Goal: Task Accomplishment & Management: Manage account settings

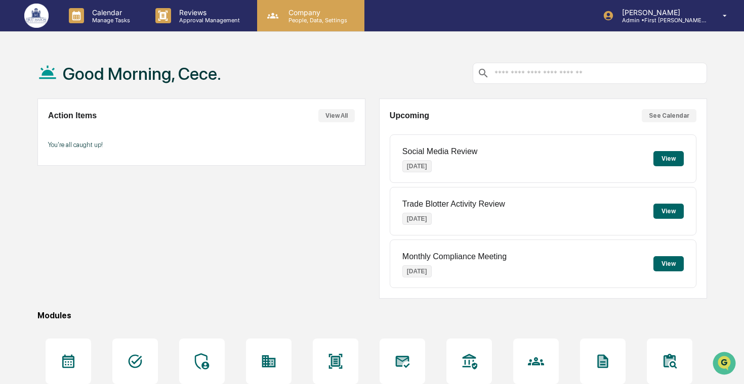
click at [265, 22] on icon at bounding box center [272, 15] width 15 height 15
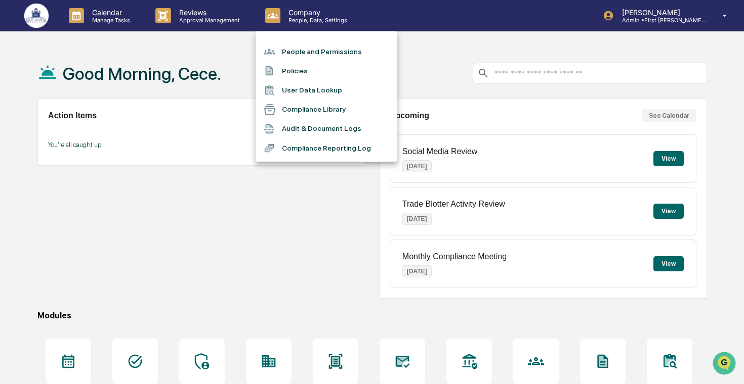
drag, startPoint x: 287, startPoint y: 47, endPoint x: 187, endPoint y: 24, distance: 102.6
click at [187, 24] on div "People and Permissions Policies User Data Lookup Compliance Library Audit & Doc…" at bounding box center [372, 192] width 744 height 384
click at [98, 21] on div at bounding box center [372, 192] width 744 height 384
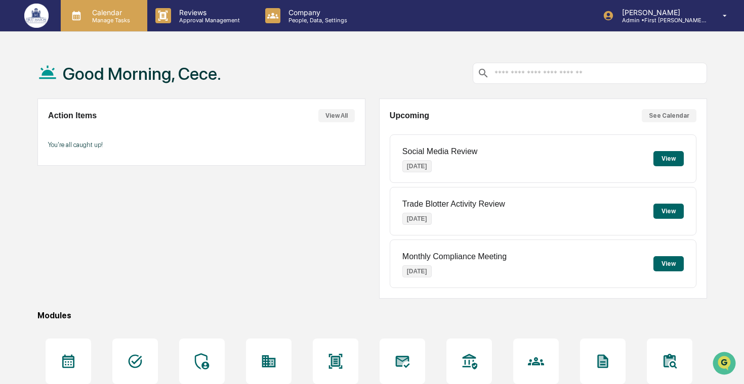
click at [121, 23] on p "Manage Tasks" at bounding box center [109, 20] width 51 height 7
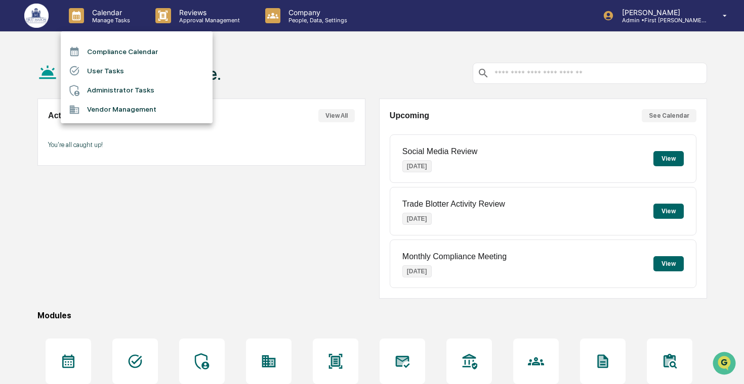
click at [131, 88] on li "Administrator Tasks" at bounding box center [137, 90] width 152 height 19
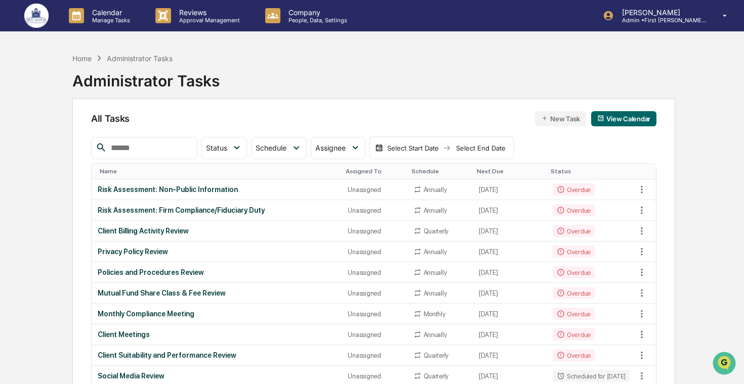
scroll to position [640, 0]
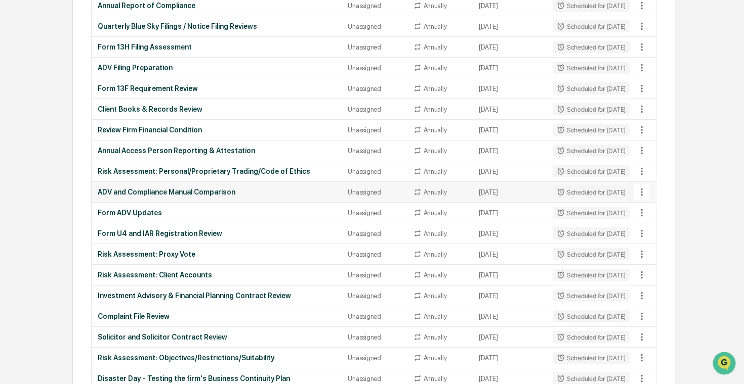
click at [642, 195] on icon at bounding box center [641, 192] width 11 height 11
click at [657, 246] on li "Delete Task" at bounding box center [674, 247] width 81 height 19
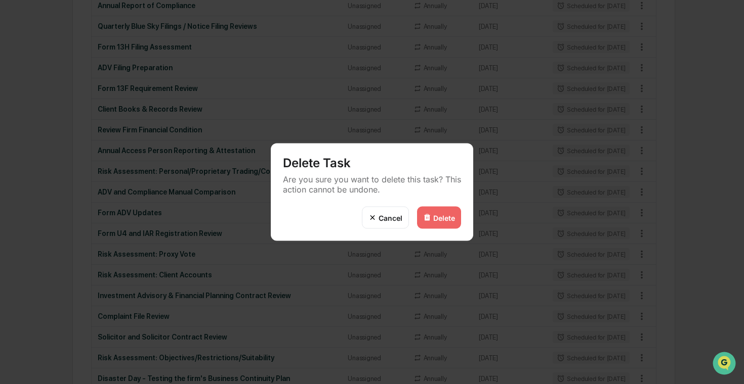
click at [432, 222] on div "Delete" at bounding box center [439, 218] width 44 height 22
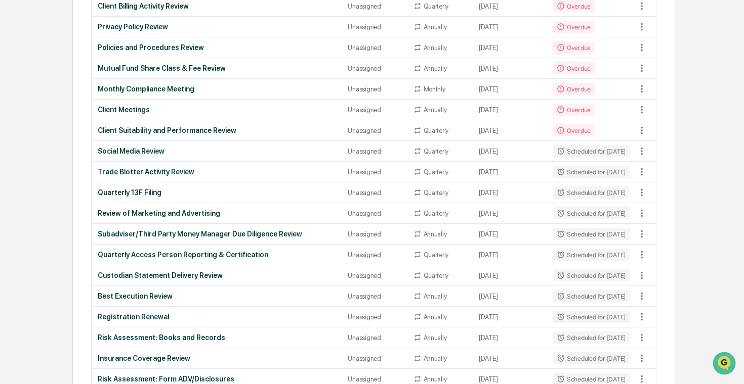
scroll to position [0, 0]
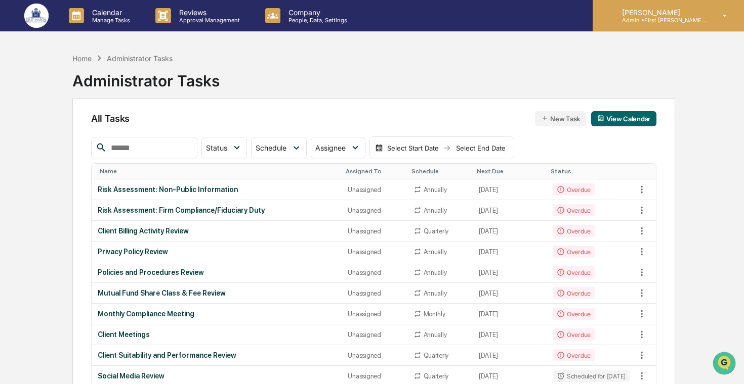
click at [661, 24] on div "[PERSON_NAME] Admin • First [PERSON_NAME] Financial" at bounding box center [667, 15] width 151 height 31
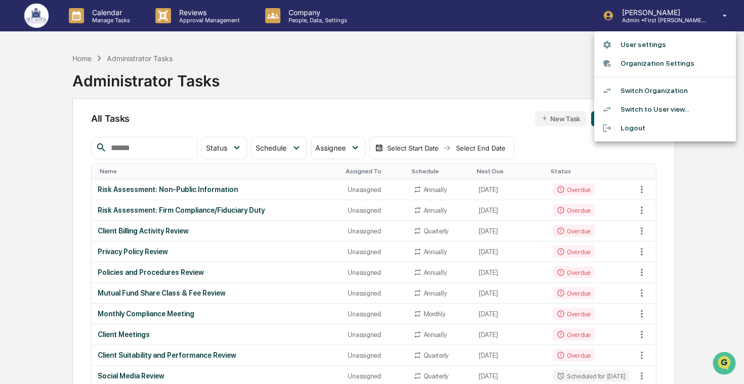
click at [657, 89] on li "Switch Organization" at bounding box center [665, 90] width 142 height 19
